Goal: Transaction & Acquisition: Download file/media

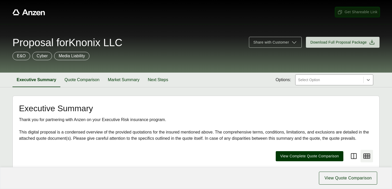
click at [355, 14] on span "Get Shareable Link" at bounding box center [357, 11] width 40 height 5
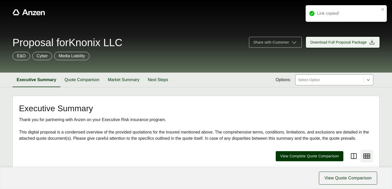
click at [344, 42] on span "Download Full Proposal Package" at bounding box center [338, 42] width 56 height 5
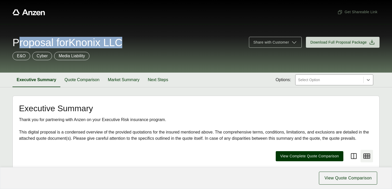
drag, startPoint x: 123, startPoint y: 42, endPoint x: 118, endPoint y: 34, distance: 10.0
click at [118, 34] on div "Proposal for Knonix LLC Share with Customer Download Full Proposal Package E&O …" at bounding box center [196, 48] width 392 height 49
copy span "Proposal for Knonix LLC"
click at [354, 9] on button "Get Shareable Link" at bounding box center [357, 12] width 44 height 10
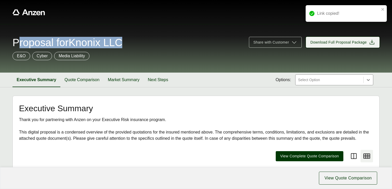
click at [335, 43] on span "Download Full Proposal Package" at bounding box center [338, 42] width 56 height 5
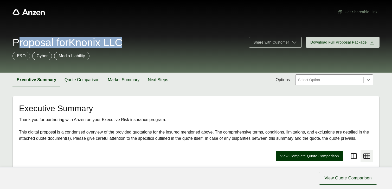
click at [115, 17] on div "Get Shareable Link" at bounding box center [195, 12] width 367 height 24
